Goal: Information Seeking & Learning: Learn about a topic

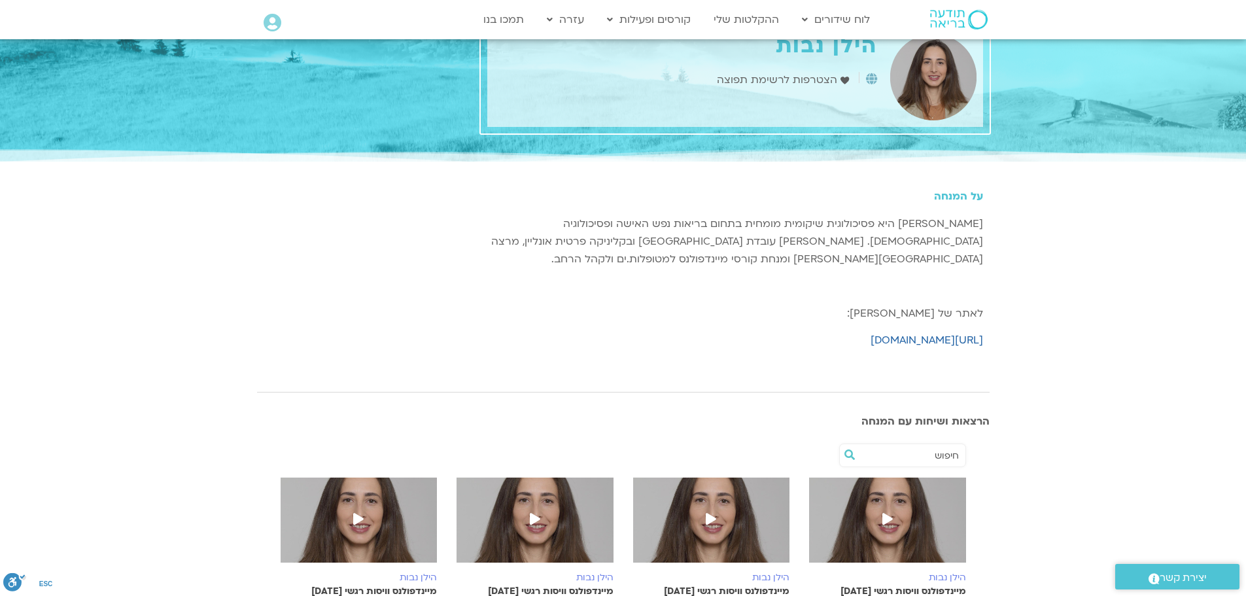
scroll to position [31, 0]
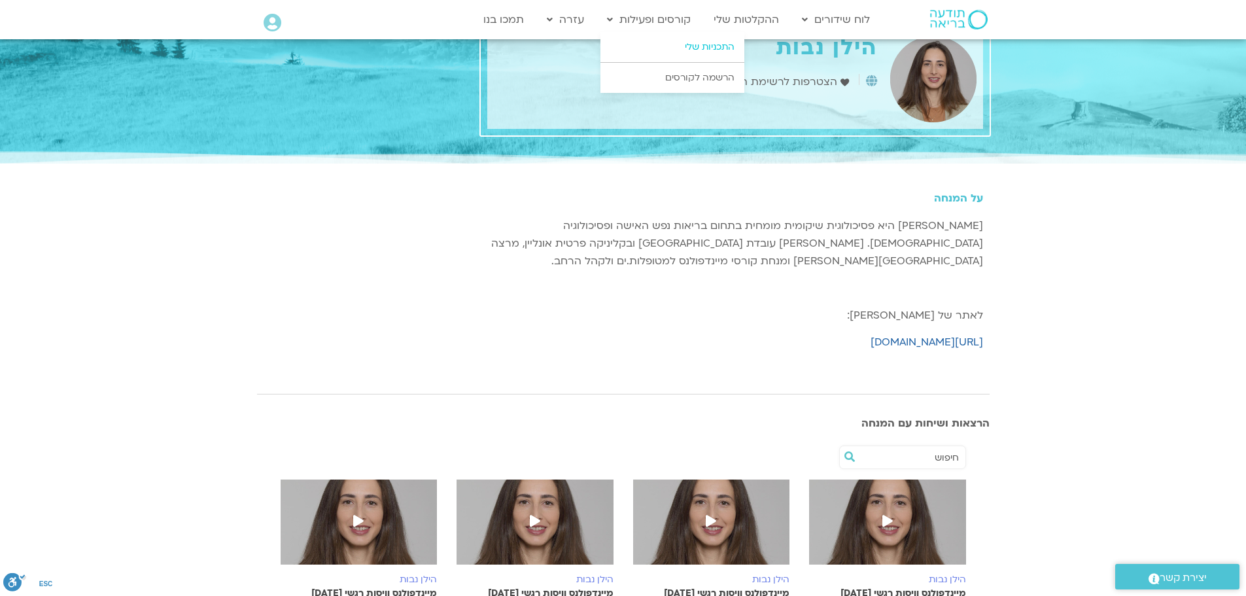
click at [720, 48] on link "התכניות שלי" at bounding box center [673, 47] width 144 height 30
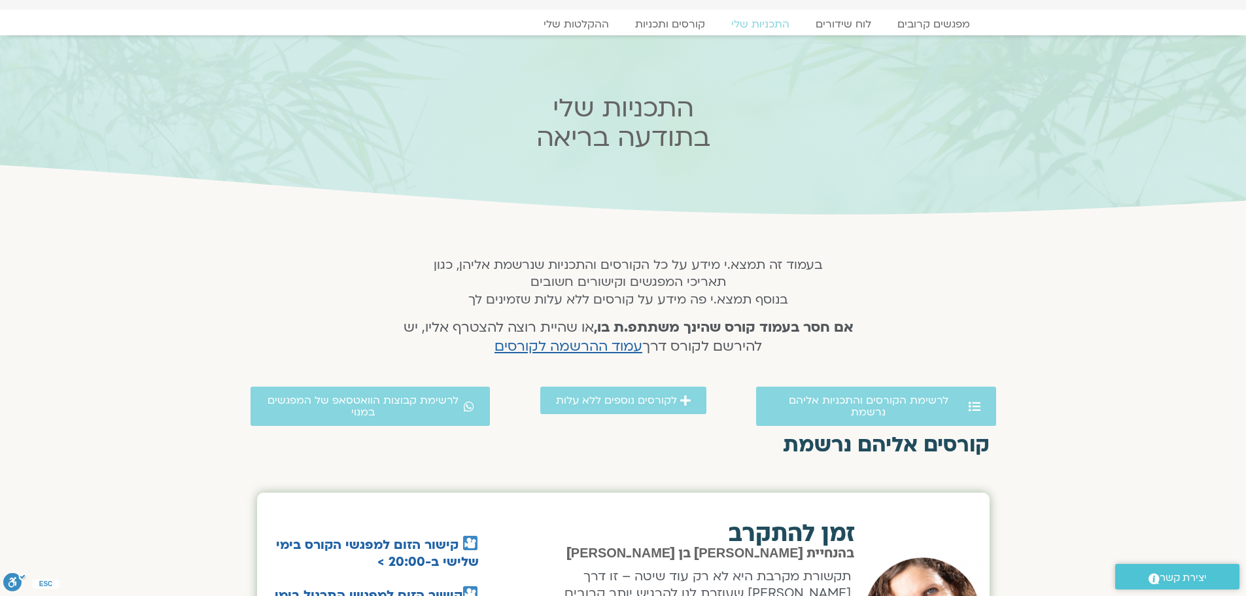
scroll to position [23, 0]
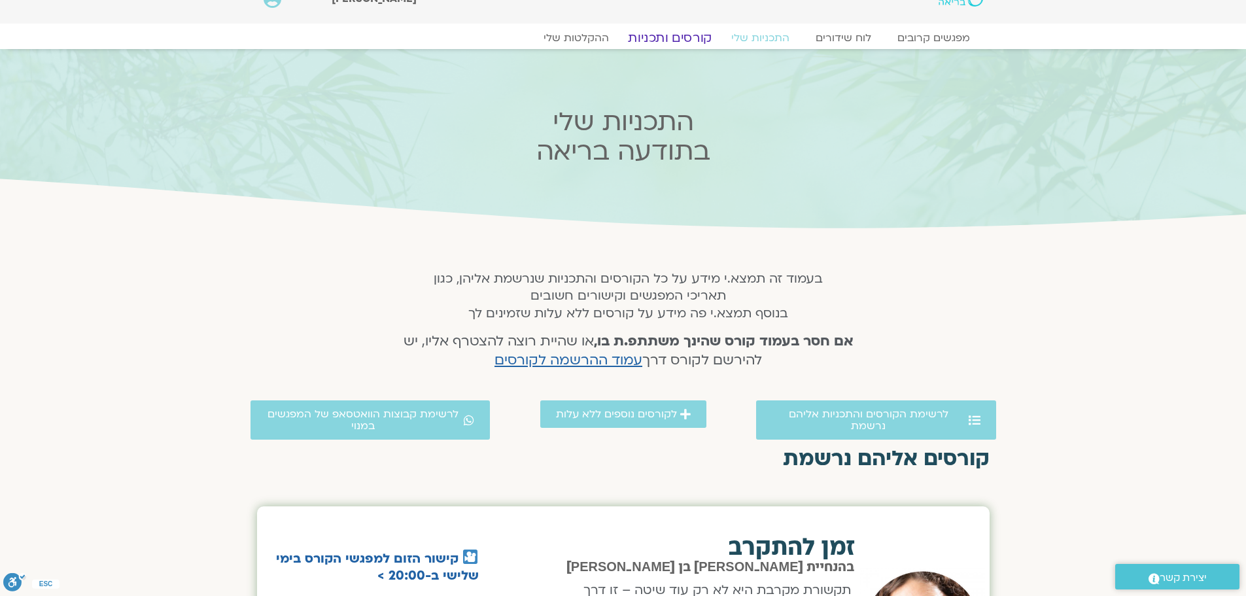
click at [681, 35] on link "קורסים ותכניות" at bounding box center [669, 38] width 115 height 16
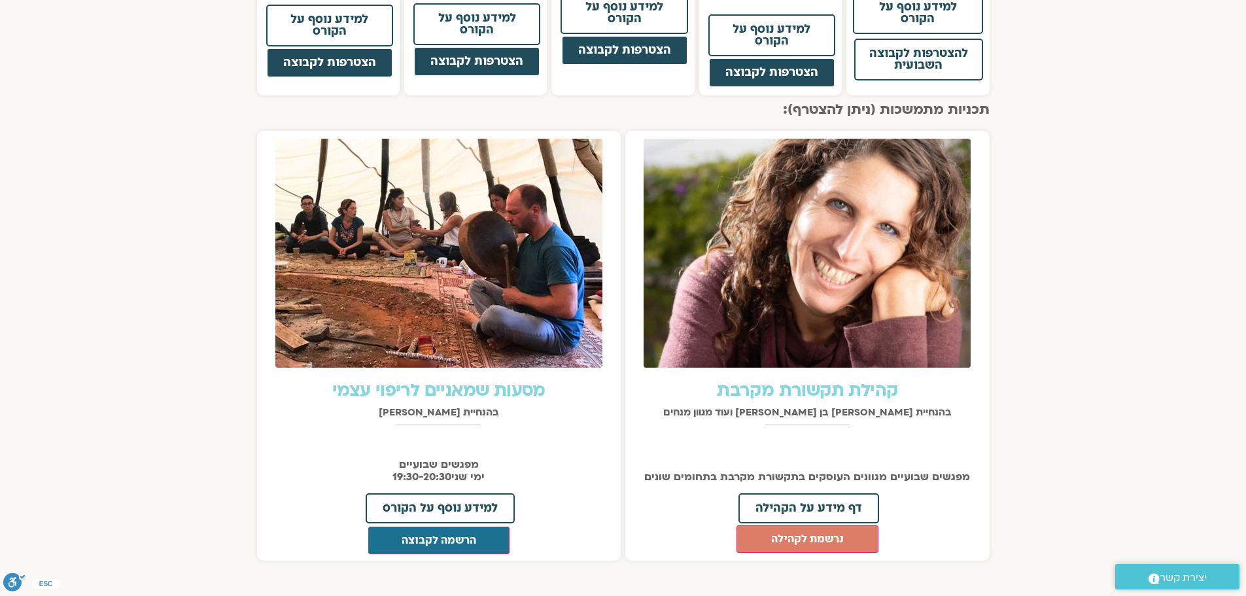
scroll to position [1251, 0]
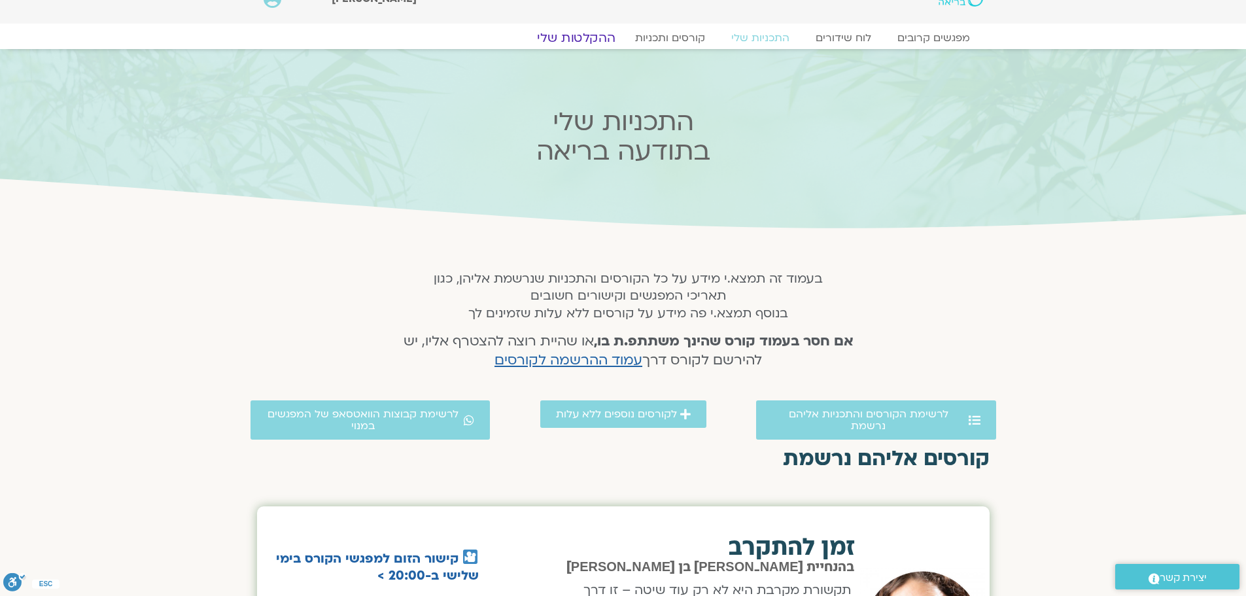
click at [579, 35] on link "ההקלטות שלי" at bounding box center [576, 38] width 110 height 16
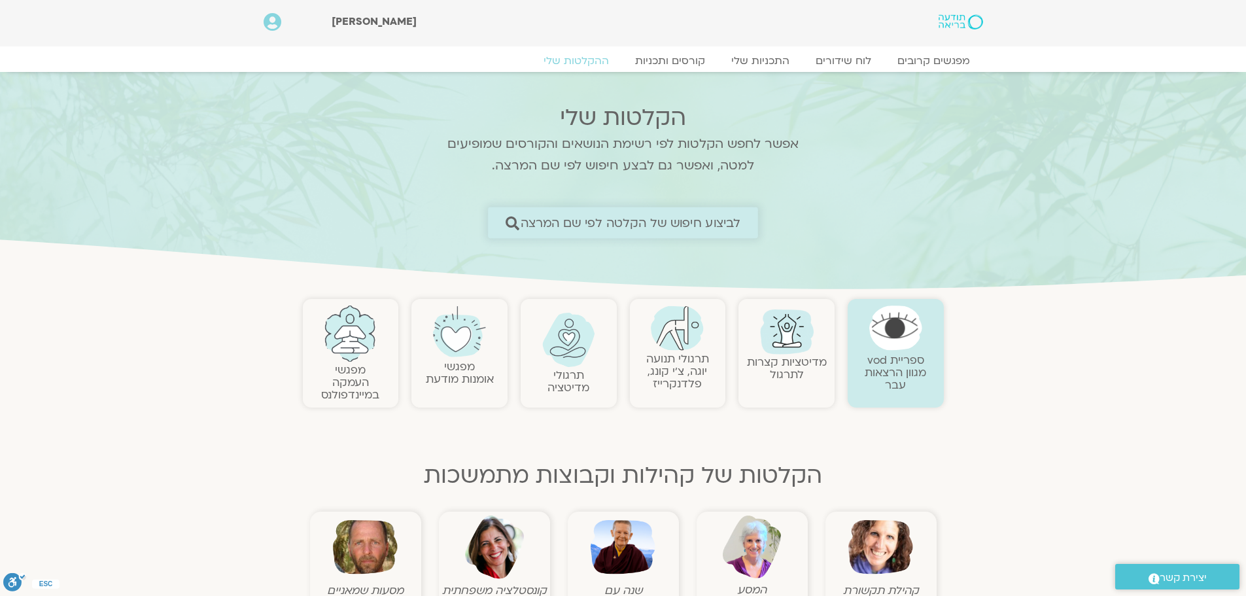
click at [728, 222] on span "לביצוע חיפוש של הקלטה לפי שם המרצה" at bounding box center [631, 223] width 220 height 14
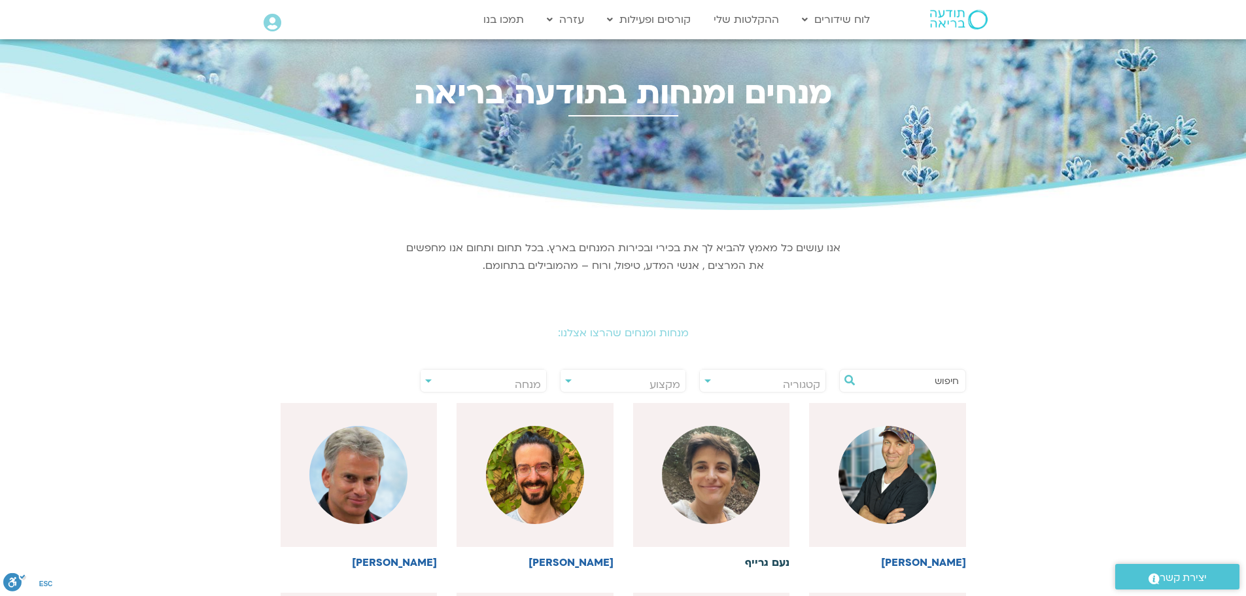
click at [702, 480] on img at bounding box center [711, 475] width 98 height 98
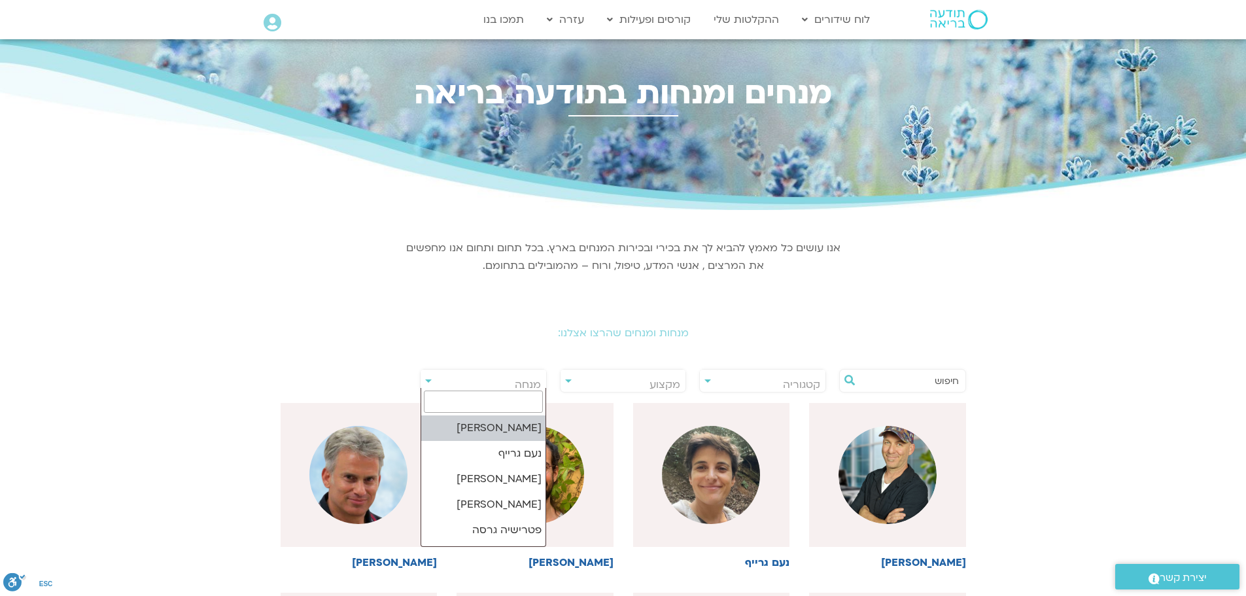
click at [531, 378] on span "מנחה" at bounding box center [528, 384] width 26 height 14
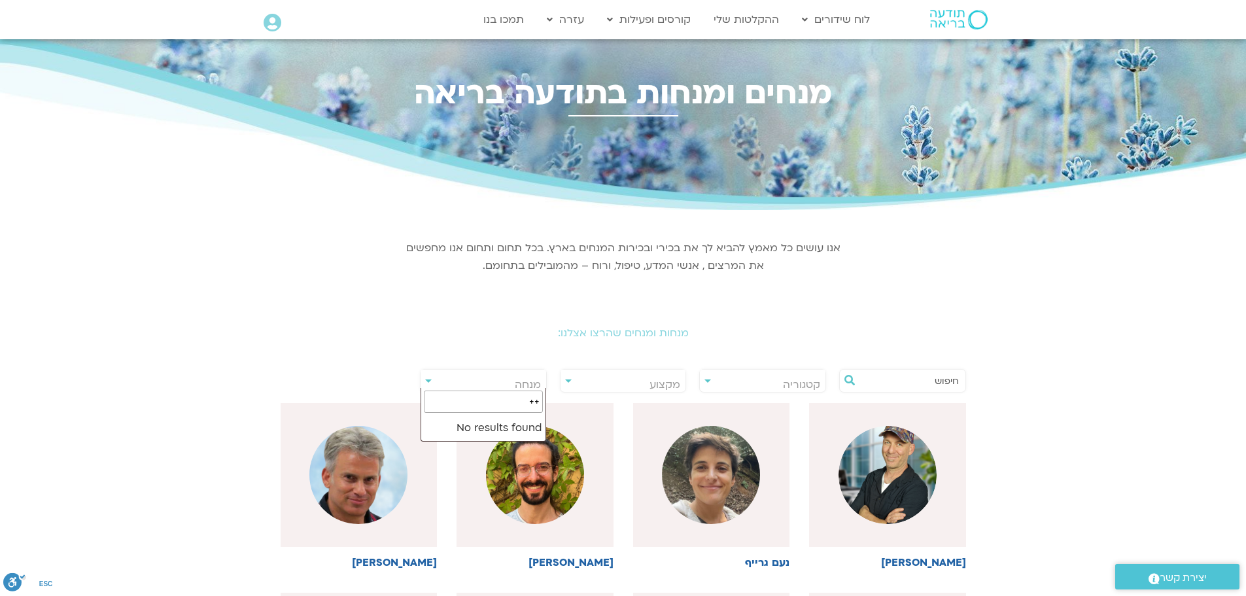
type input "+"
type input "דקל"
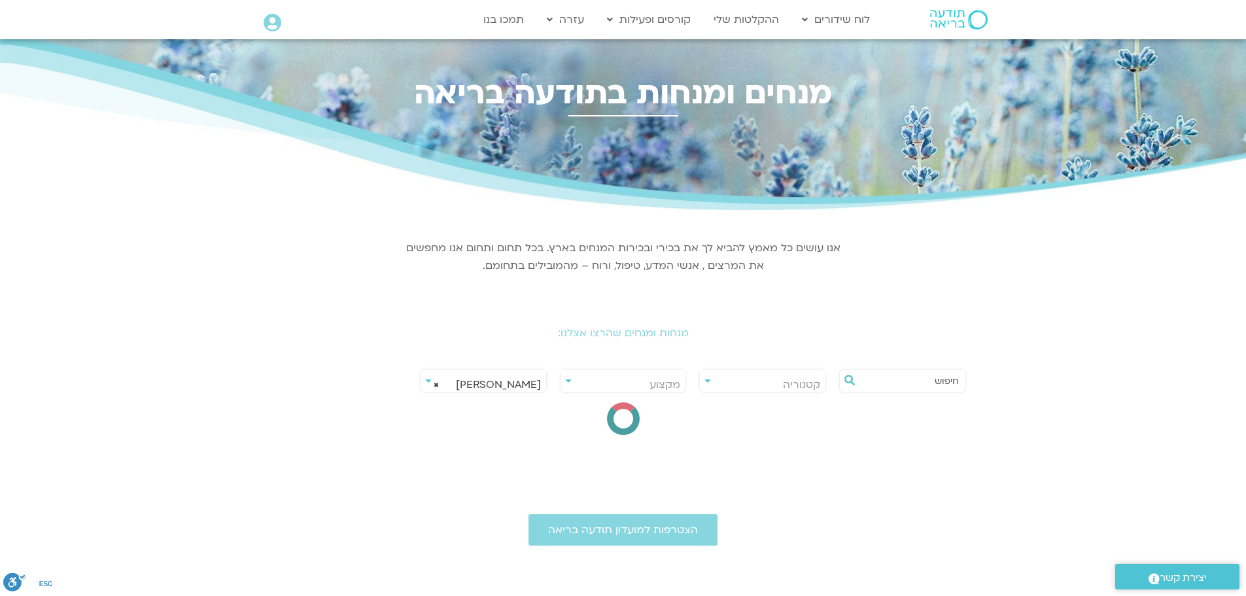
select select "******"
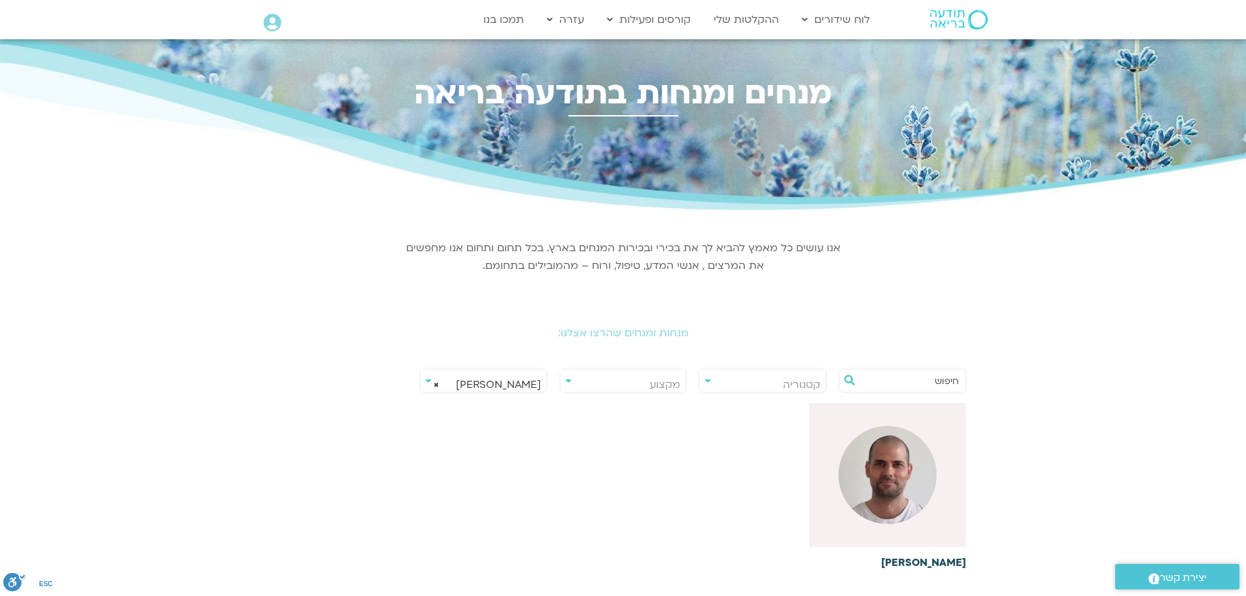
click at [892, 487] on img at bounding box center [888, 475] width 98 height 98
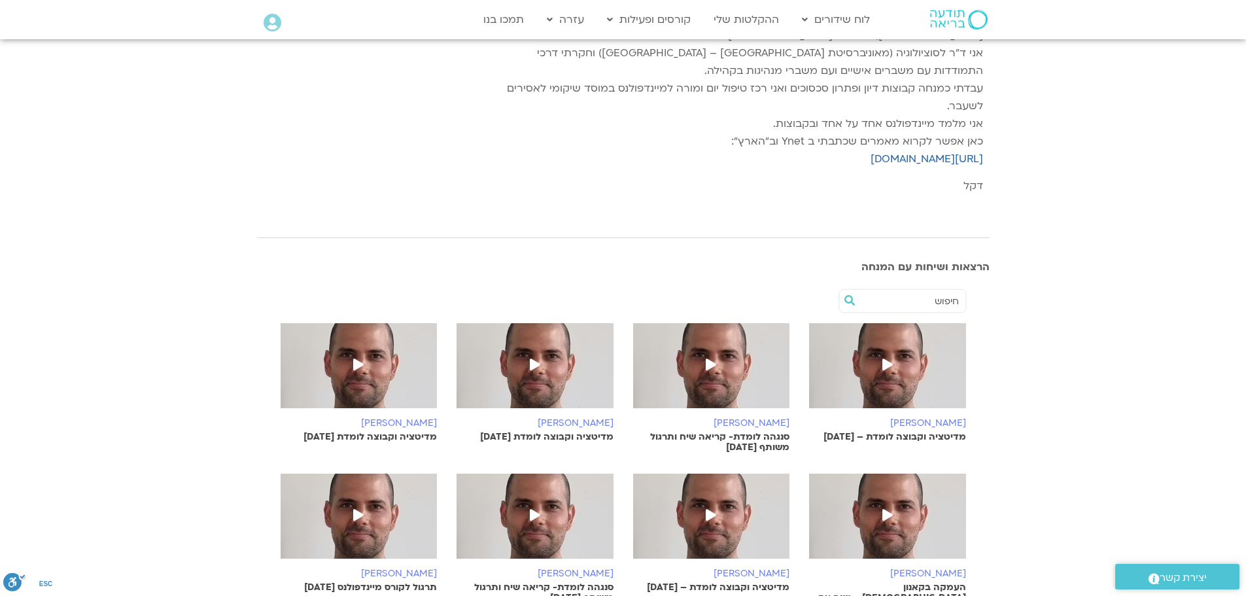
scroll to position [241, 0]
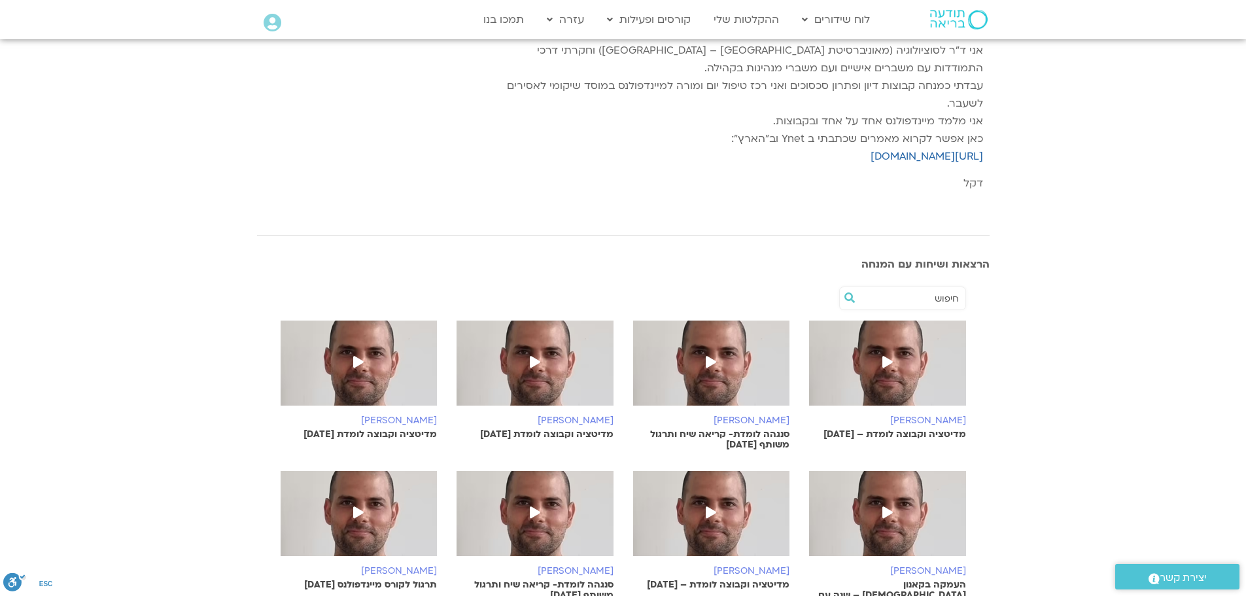
click at [708, 361] on icon at bounding box center [711, 362] width 10 height 12
